Goal: Task Accomplishment & Management: Complete application form

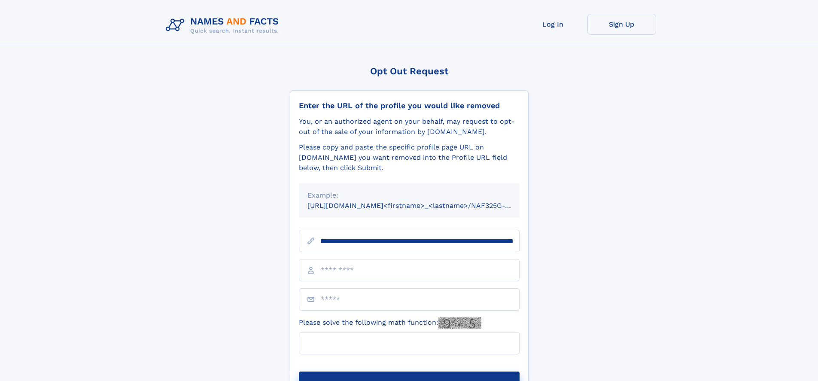
scroll to position [0, 94]
type input "**********"
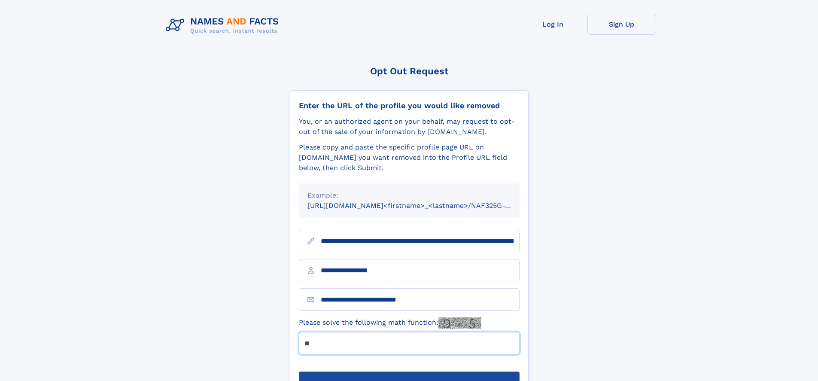
type input "**"
click at [409, 371] on button "Submit Opt Out Request" at bounding box center [409, 384] width 221 height 27
